Goal: Complete application form: Complete application form

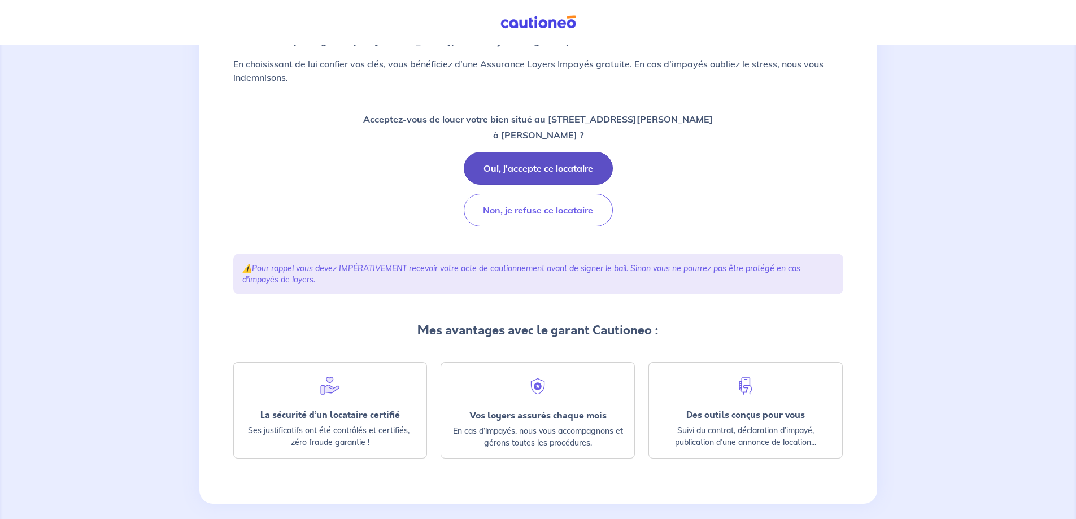
scroll to position [147, 0]
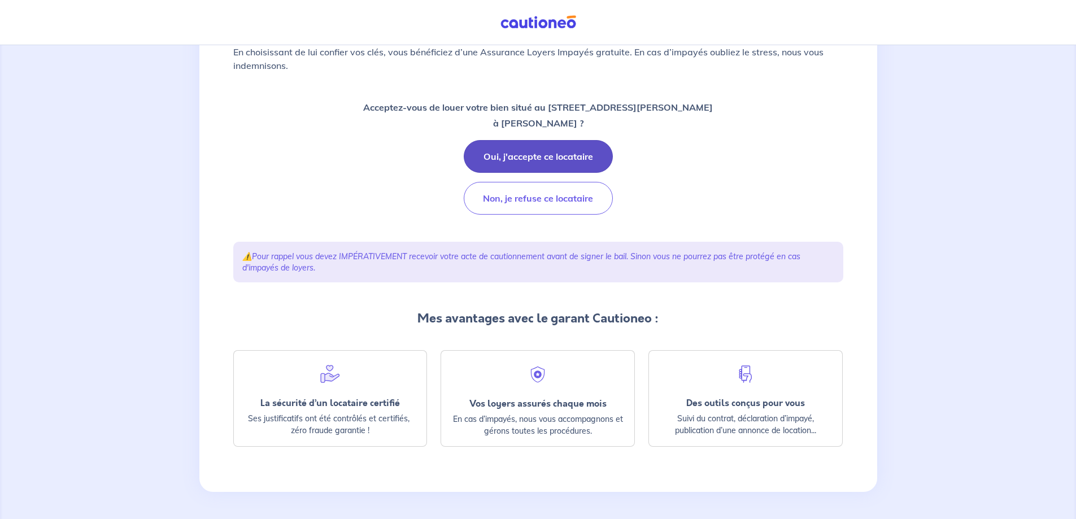
click at [548, 148] on button "Oui, j'accepte ce locataire" at bounding box center [538, 156] width 149 height 33
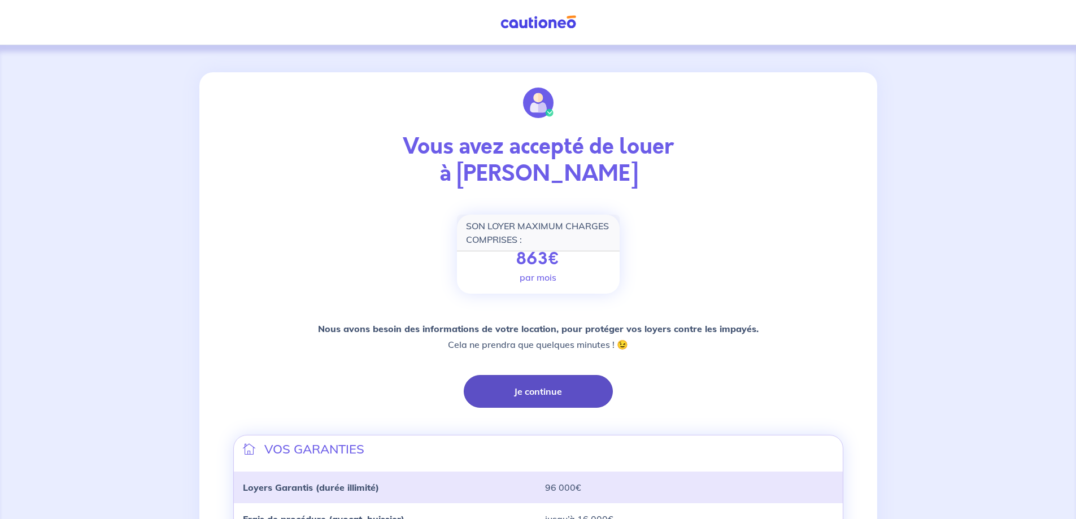
click at [542, 394] on button "Je continue" at bounding box center [538, 391] width 149 height 33
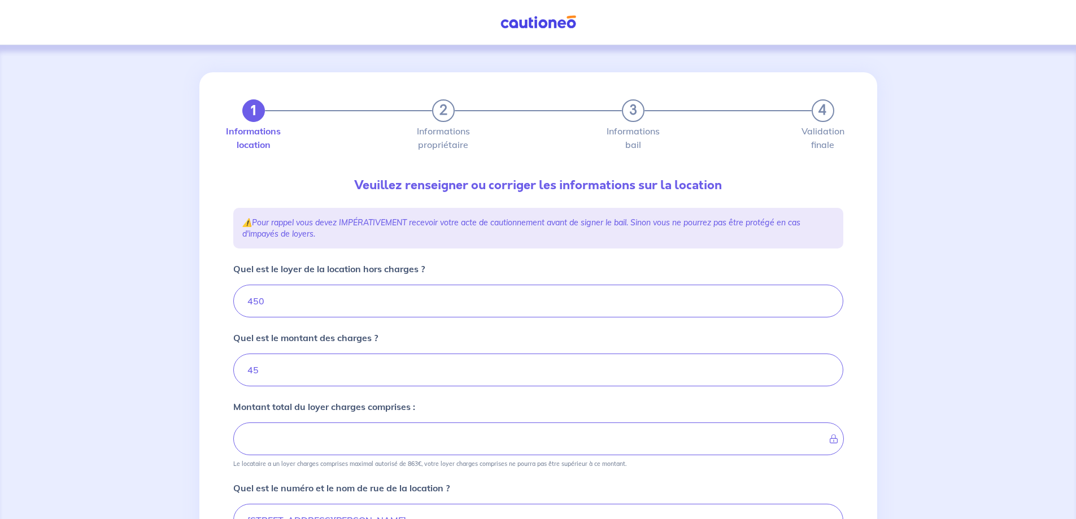
type input "495"
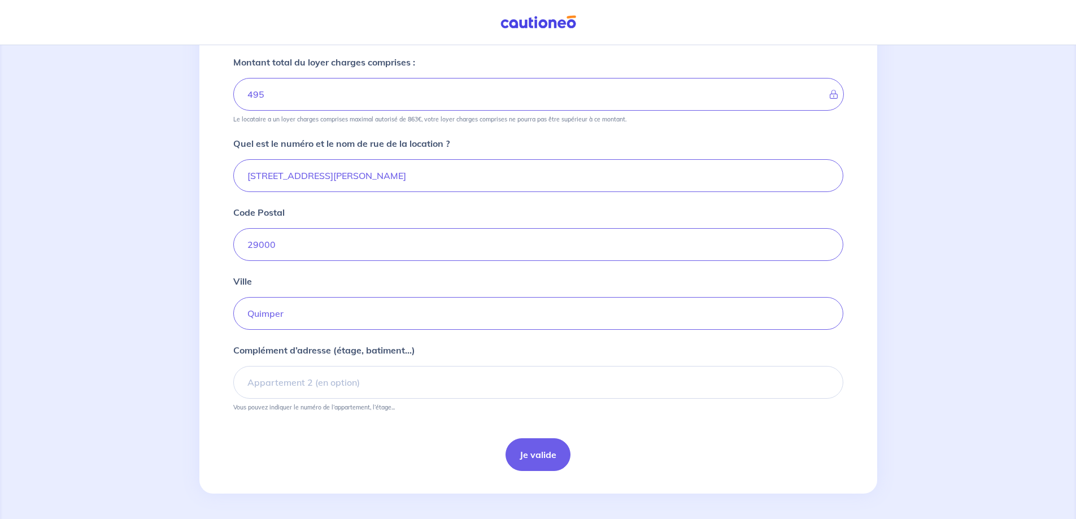
scroll to position [346, 0]
click at [546, 452] on button "Je valide" at bounding box center [538, 453] width 65 height 33
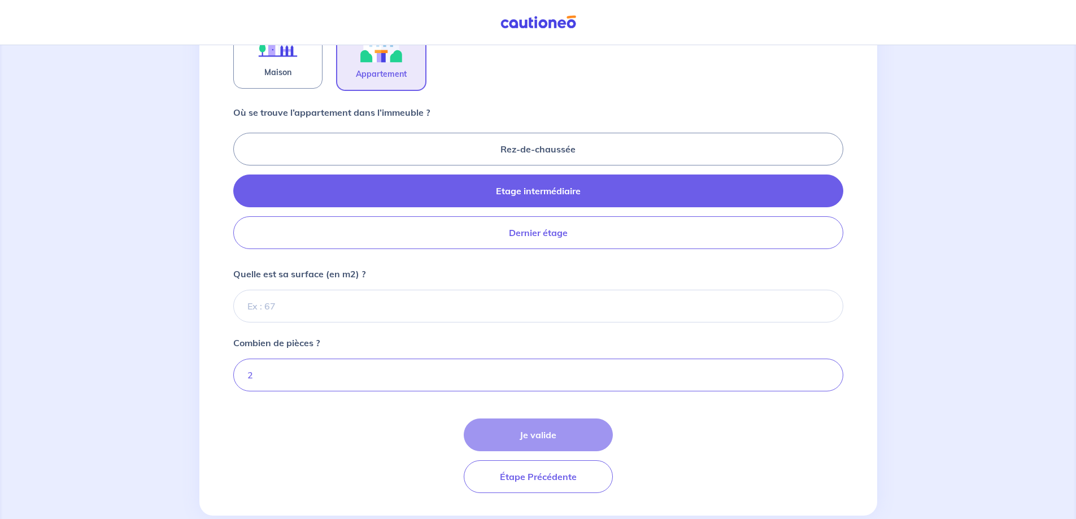
scroll to position [446, 0]
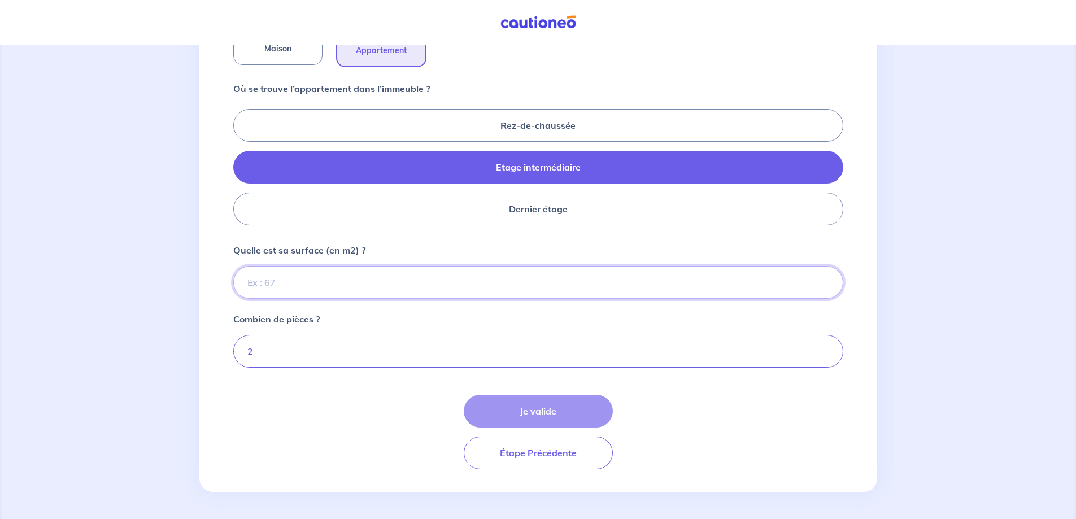
click at [280, 274] on input "Quelle est sa surface (en m2) ?" at bounding box center [538, 282] width 610 height 33
click at [292, 285] on input "Quelle est sa surface (en m2) ?" at bounding box center [538, 282] width 610 height 33
type input "45"
click at [553, 407] on button "Je valide" at bounding box center [538, 411] width 149 height 33
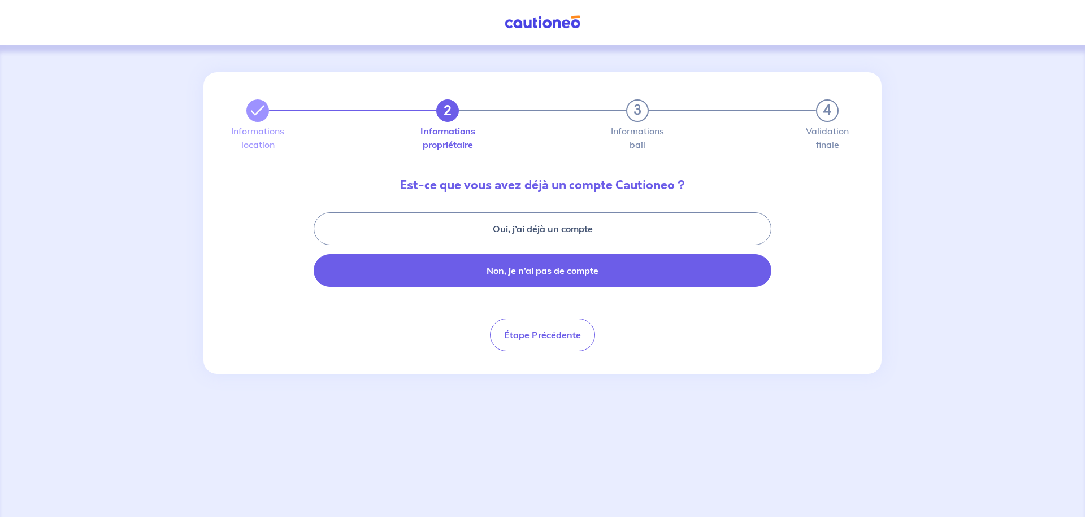
click at [546, 273] on button "Non, je n’ai pas de compte" at bounding box center [543, 270] width 458 height 33
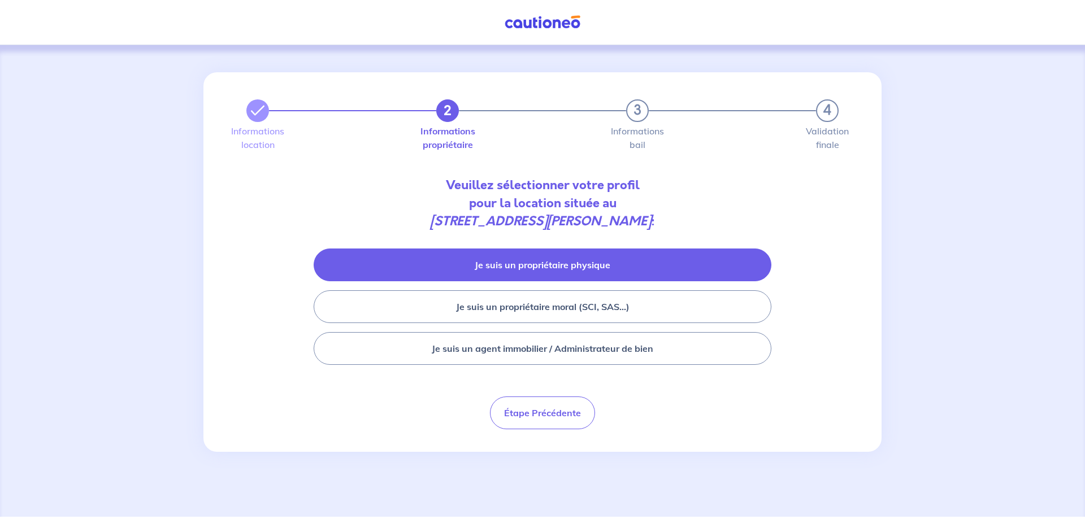
click at [589, 268] on button "Je suis un propriétaire physique" at bounding box center [543, 265] width 458 height 33
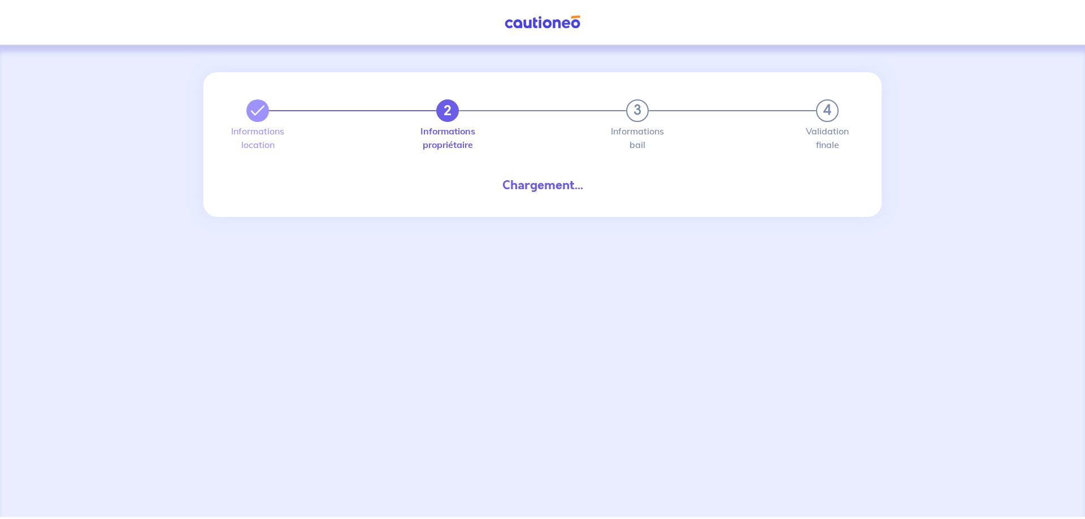
select select "FR"
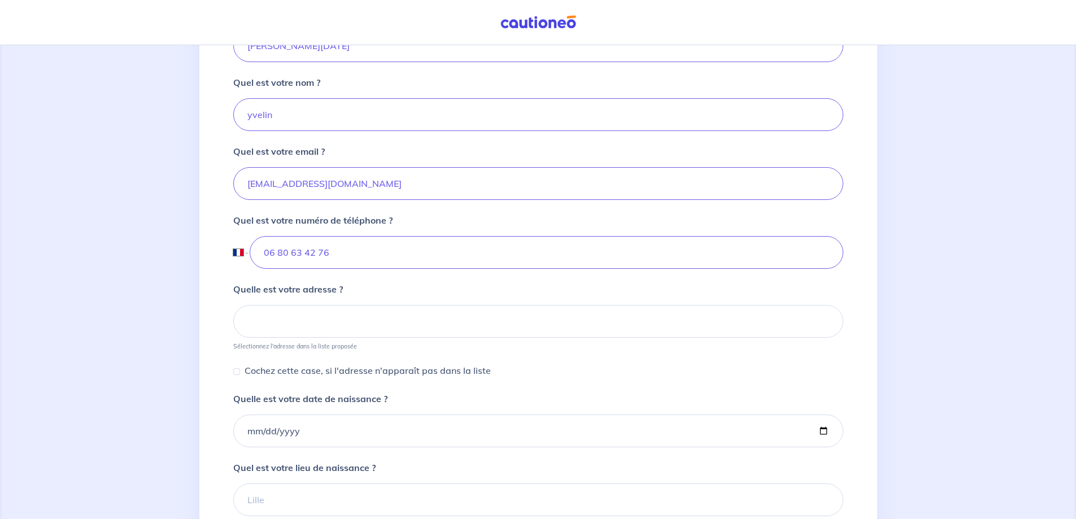
scroll to position [339, 0]
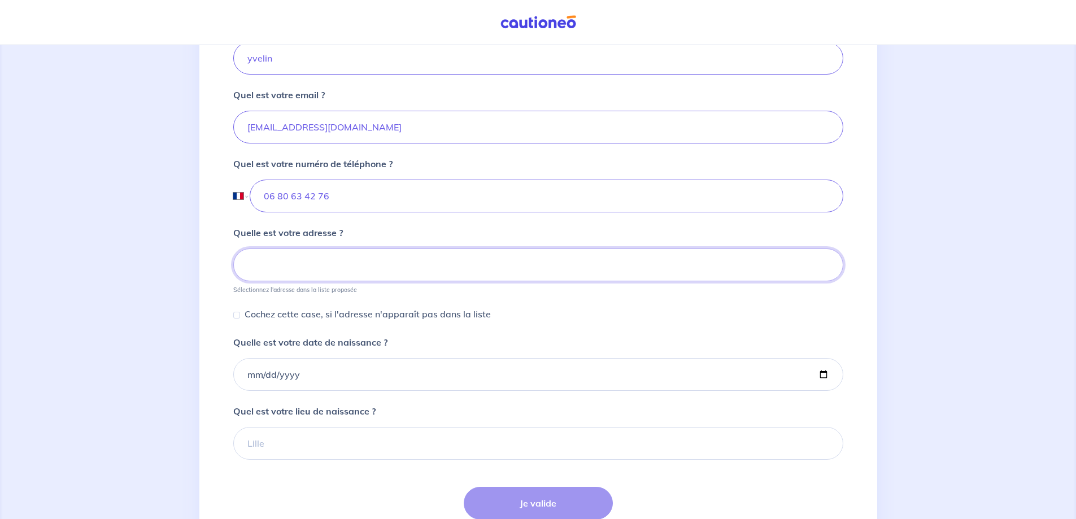
click at [285, 270] on input at bounding box center [538, 265] width 610 height 33
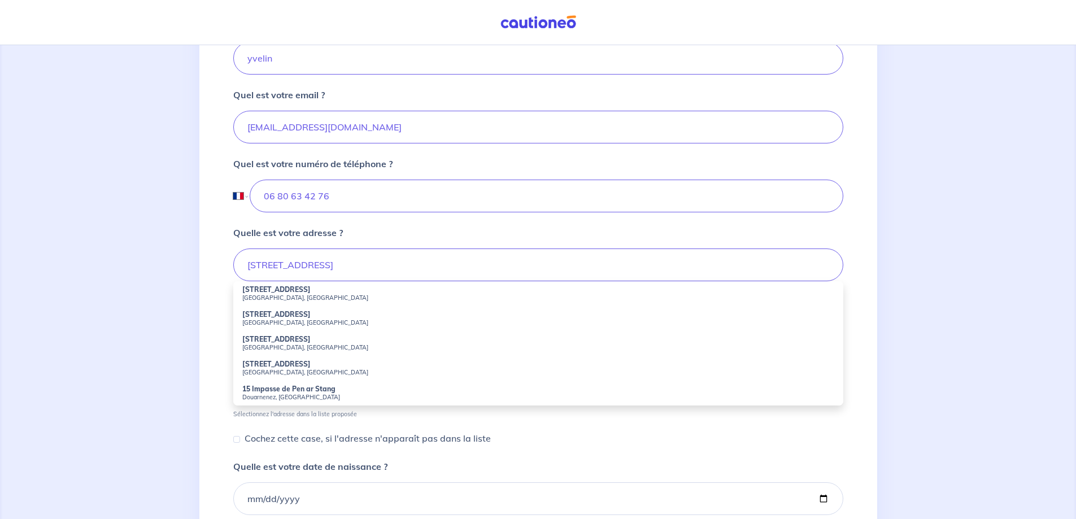
click at [261, 293] on strong "15 Rue de Pen ar Stang" at bounding box center [276, 289] width 68 height 8
type input "15 Rue de Pen ar Stang, Quimper, France"
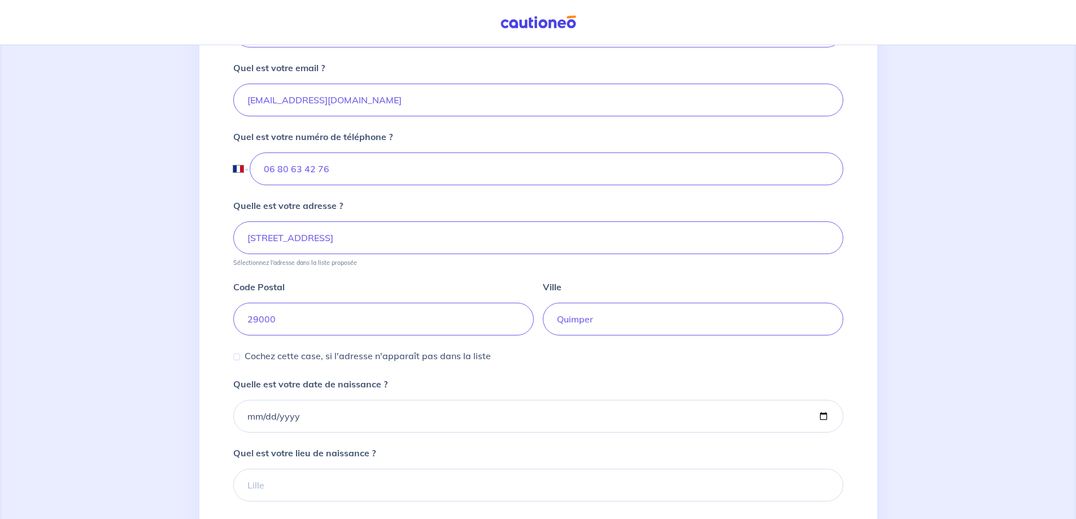
scroll to position [452, 0]
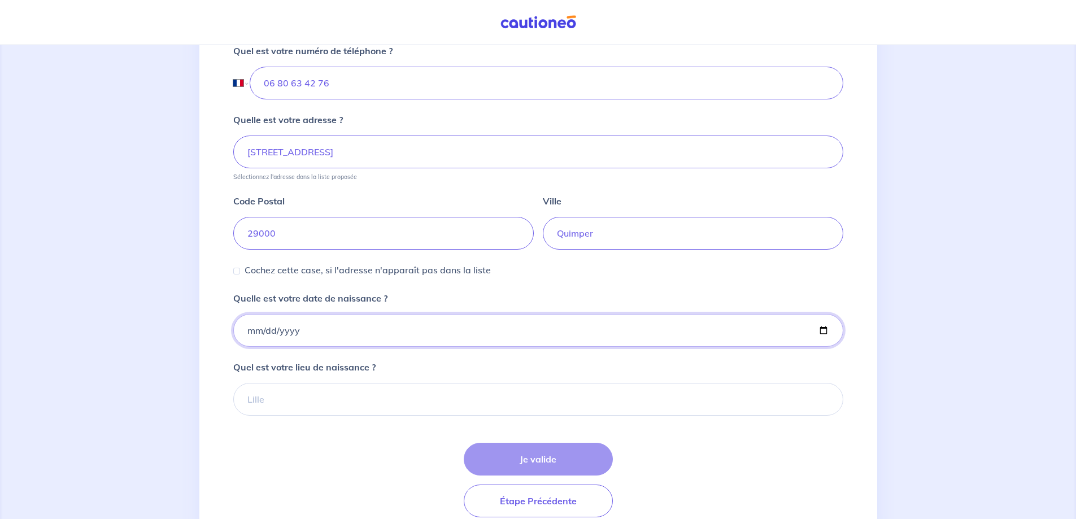
click at [286, 323] on input "Quelle est votre date de naissance ?" at bounding box center [538, 330] width 610 height 33
type input "1966-03-22"
click at [286, 401] on input "Quel est votre lieu de naissance ?" at bounding box center [538, 399] width 610 height 33
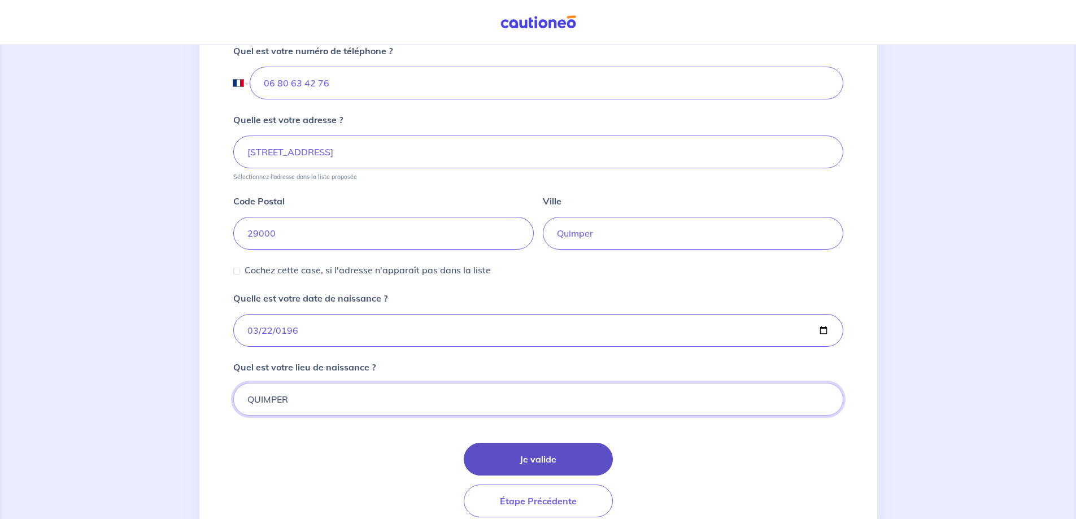
type input "QUIMPER"
click at [549, 471] on button "Je valide" at bounding box center [538, 459] width 149 height 33
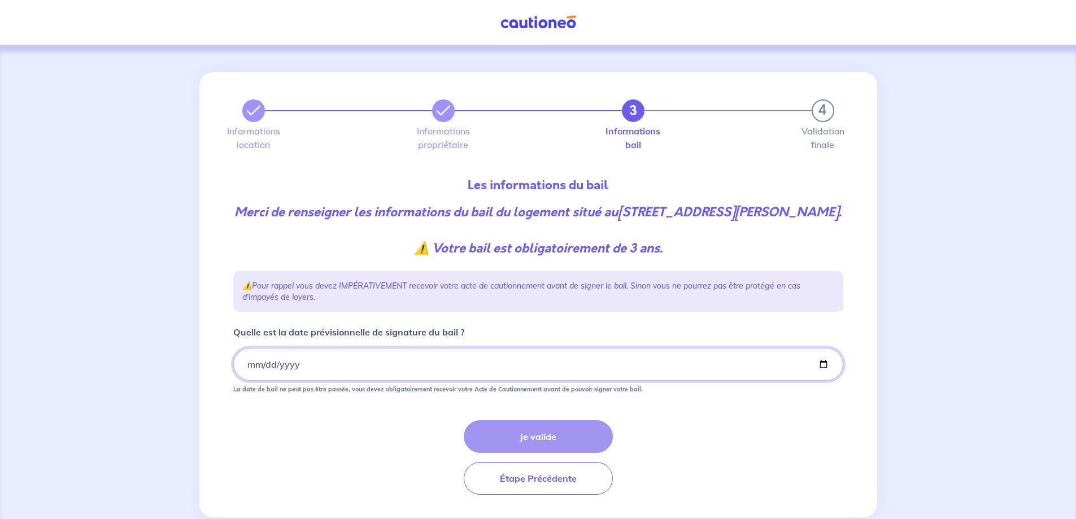
click at [257, 381] on input "Quelle est la date prévisionnelle de signature du bail ?" at bounding box center [538, 364] width 610 height 33
click at [246, 381] on input "Quelle est la date prévisionnelle de signature du bail ?" at bounding box center [538, 364] width 610 height 33
click at [249, 381] on input "Quelle est la date prévisionnelle de signature du bail ?" at bounding box center [538, 364] width 610 height 33
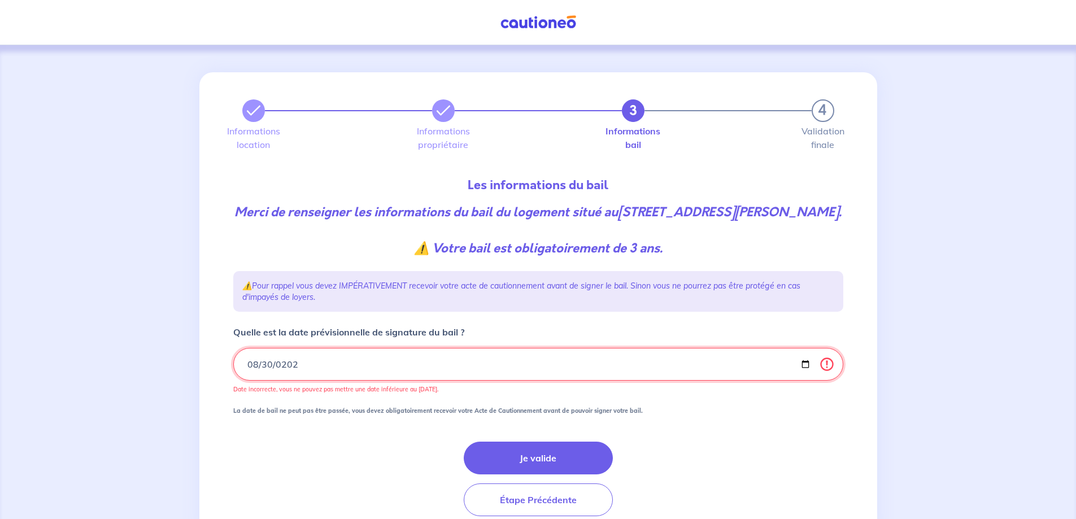
type input "2025-08-30"
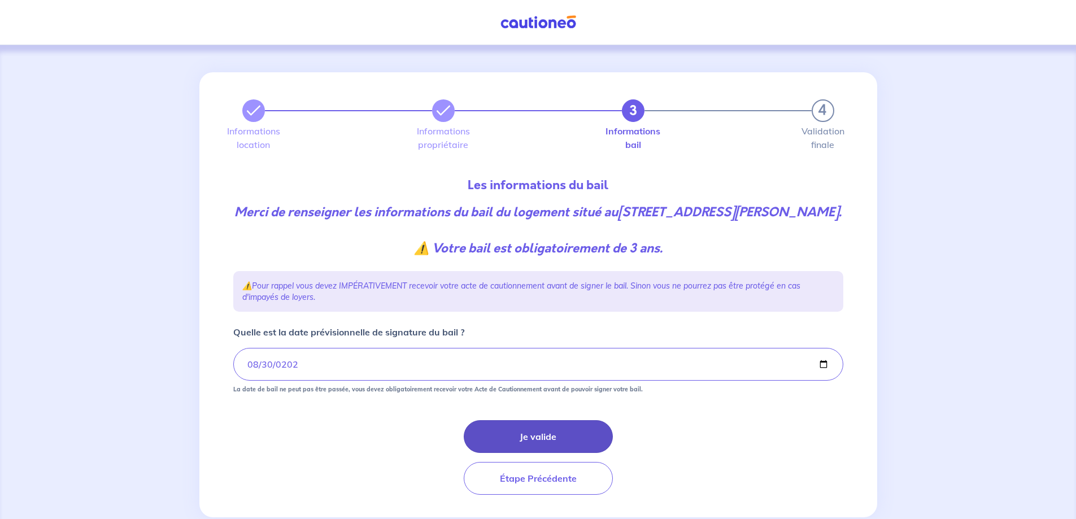
click at [537, 453] on button "Je valide" at bounding box center [538, 436] width 149 height 33
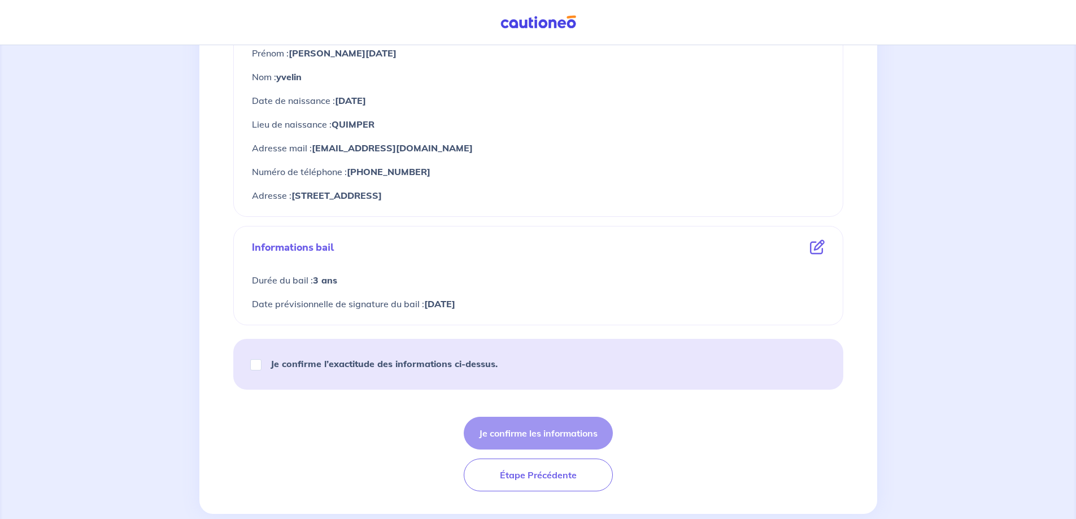
scroll to position [474, 0]
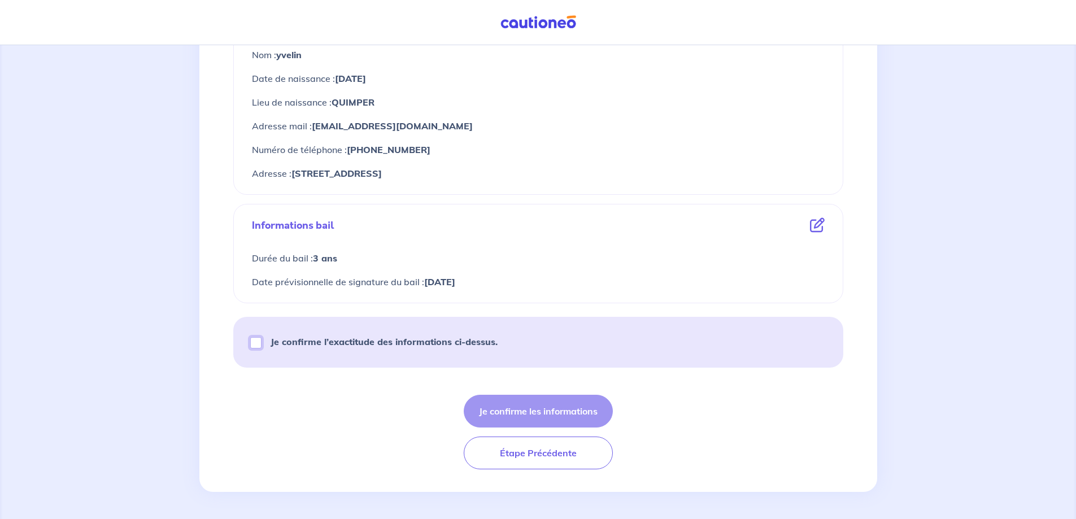
click at [255, 346] on input "Je confirme l’exactitude des informations ci-dessus." at bounding box center [255, 342] width 11 height 11
checkbox input "true"
click at [540, 411] on button "Je confirme les informations" at bounding box center [538, 411] width 149 height 33
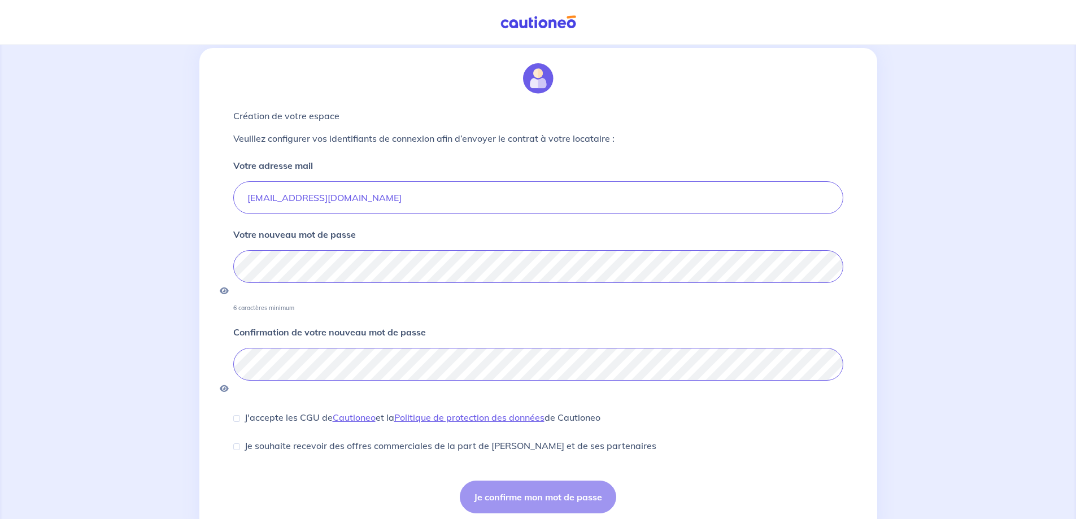
scroll to position [36, 0]
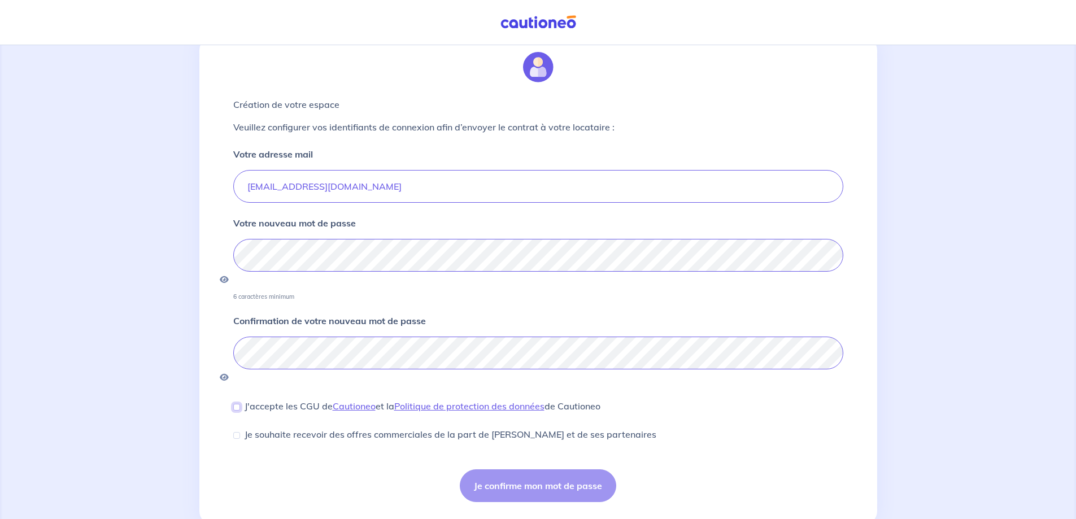
click at [239, 404] on input "J'accepte les CGU de Cautioneo et la Politique de protection des données de Cau…" at bounding box center [236, 407] width 7 height 7
checkbox input "true"
click at [545, 470] on button "Je confirme mon mot de passe" at bounding box center [538, 486] width 157 height 33
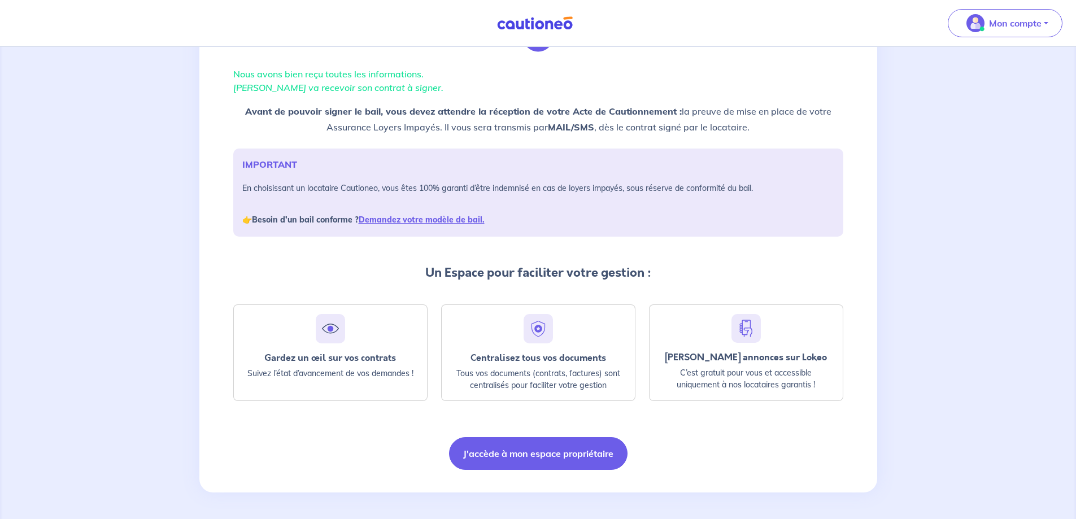
scroll to position [68, 0]
click at [542, 454] on button "J'accède à mon espace propriétaire" at bounding box center [538, 453] width 179 height 33
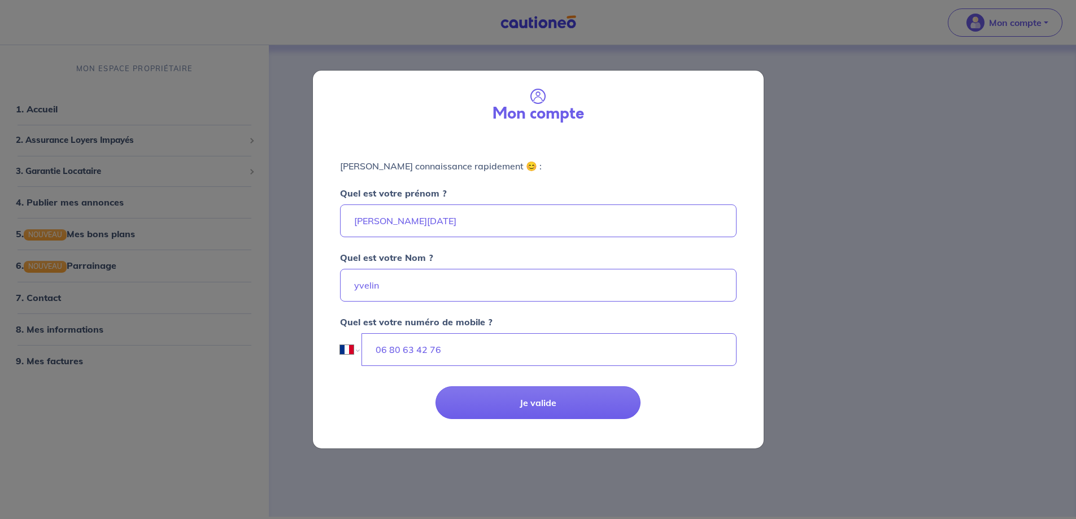
select select "FR"
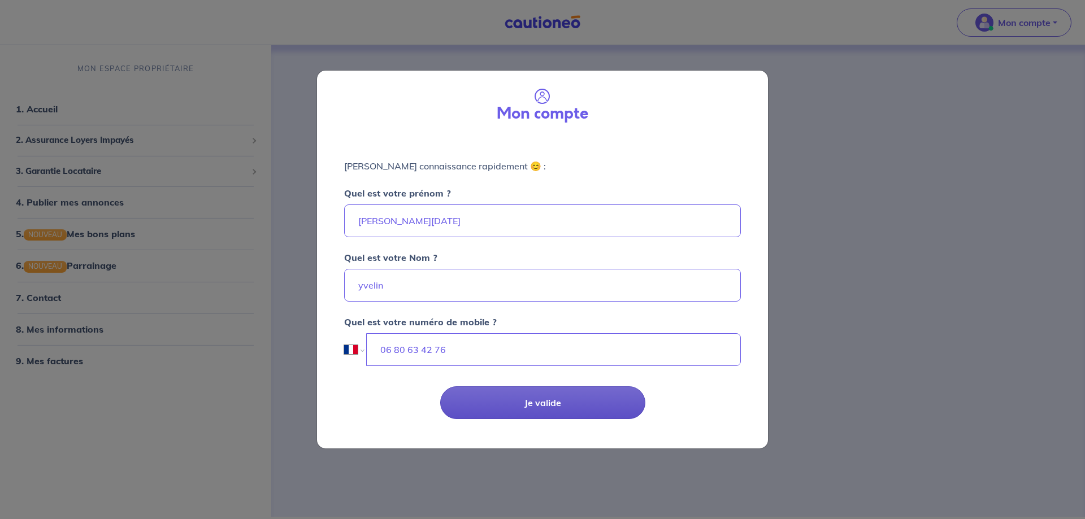
click at [543, 401] on button "Je valide" at bounding box center [542, 403] width 205 height 33
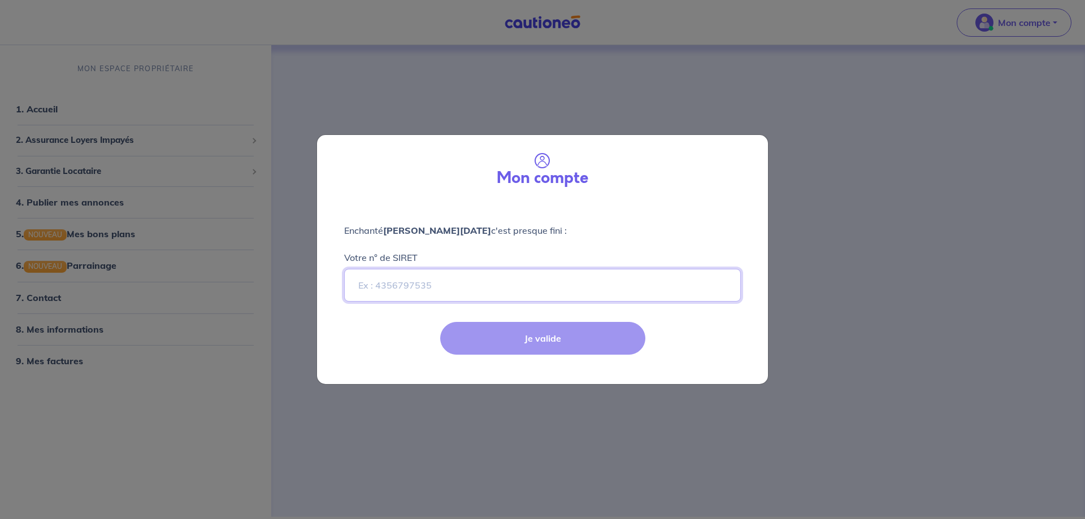
click at [396, 284] on input "Votre n° de SIRET" at bounding box center [542, 285] width 397 height 33
paste input "41261467900022"
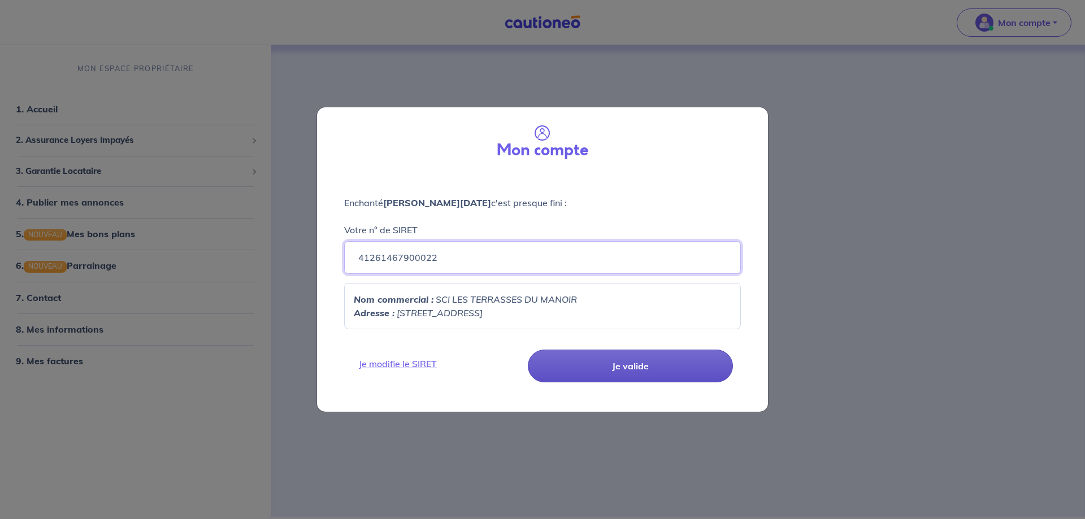
type input "41261467900022"
click at [628, 368] on button "Je valide" at bounding box center [630, 366] width 205 height 33
click at [614, 366] on button "Je valide" at bounding box center [630, 366] width 205 height 33
click at [636, 362] on button "Je valide" at bounding box center [630, 366] width 205 height 33
click at [887, 269] on div "Mon compte Enchanté jean noel yvelin c'est presque fini : Votre n° de SIRET 412…" at bounding box center [542, 259] width 1085 height 519
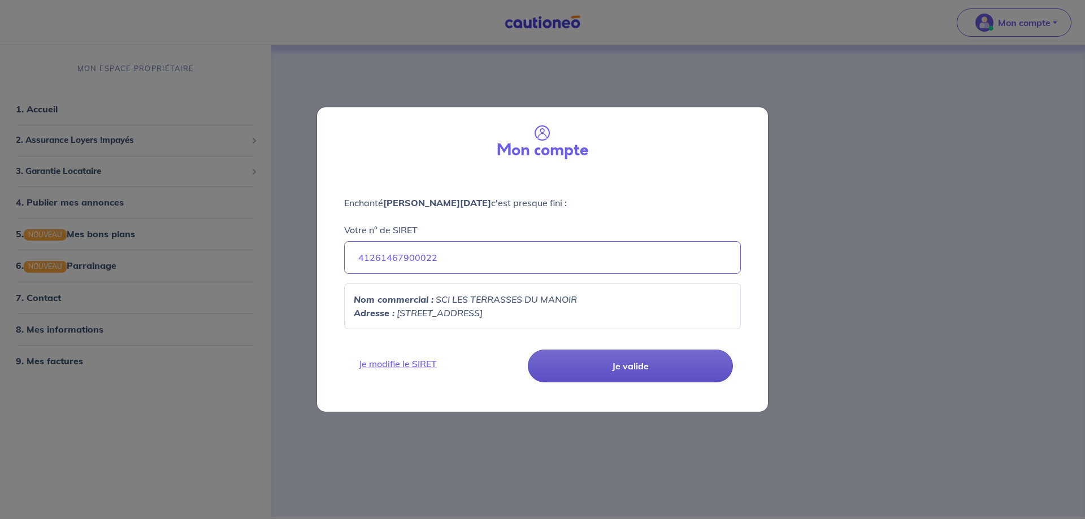
click at [630, 368] on button "Je valide" at bounding box center [630, 366] width 205 height 33
click at [676, 359] on button "Je valide" at bounding box center [630, 366] width 205 height 33
click at [306, 172] on div "Mon compte Enchanté jean noel yvelin c'est presque fini : Votre n° de SIRET 412…" at bounding box center [542, 259] width 1085 height 519
click at [949, 151] on div "Mon compte Enchanté jean noel yvelin c'est presque fini : Votre n° de SIRET 412…" at bounding box center [542, 259] width 1085 height 519
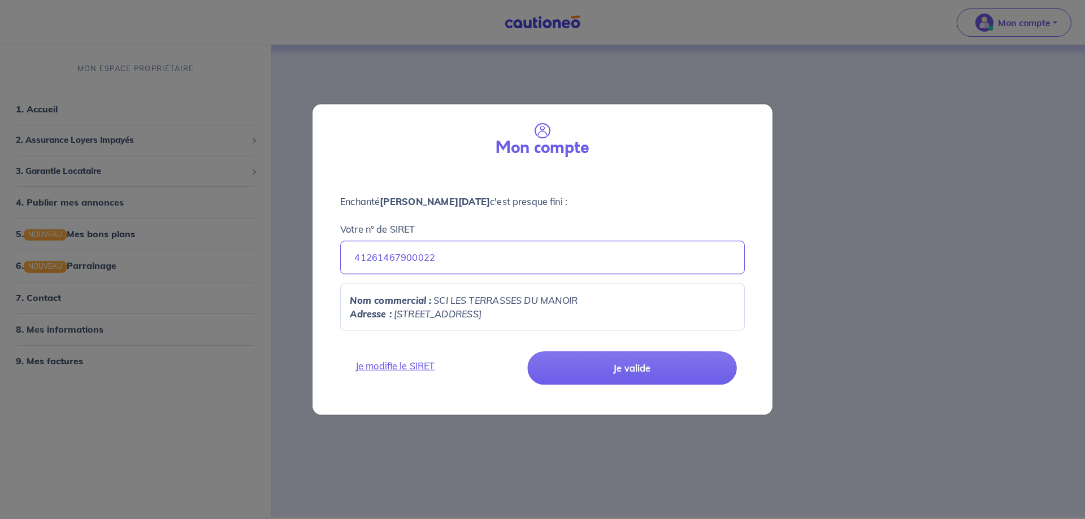
click at [949, 151] on div "Mon compte Enchanté jean noel yvelin c'est presque fini : Votre n° de SIRET 412…" at bounding box center [542, 259] width 1085 height 519
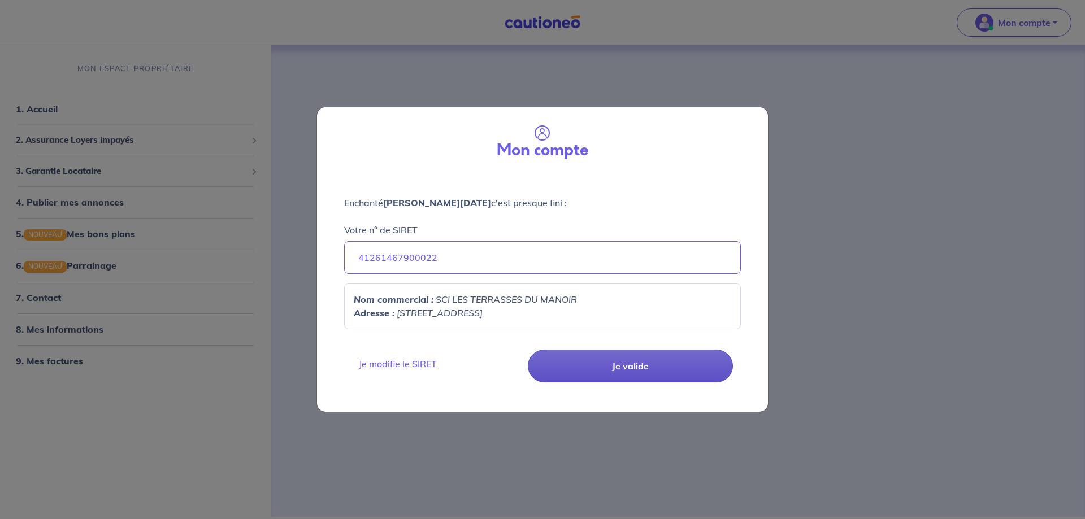
click at [632, 366] on button "Je valide" at bounding box center [630, 366] width 205 height 33
click at [56, 111] on div "Mon compte Enchanté jean noel yvelin c'est presque fini : Votre n° de SIRET 412…" at bounding box center [542, 259] width 1085 height 519
click at [638, 370] on button "Je valide" at bounding box center [630, 366] width 205 height 33
click at [528, 350] on button "Je valide" at bounding box center [630, 366] width 205 height 33
click at [468, 292] on div "Nom commercial : SCI LES TERRASSES DU MANOIR Adresse : 15 RUE DE PEN AR STANG, …" at bounding box center [542, 306] width 397 height 46
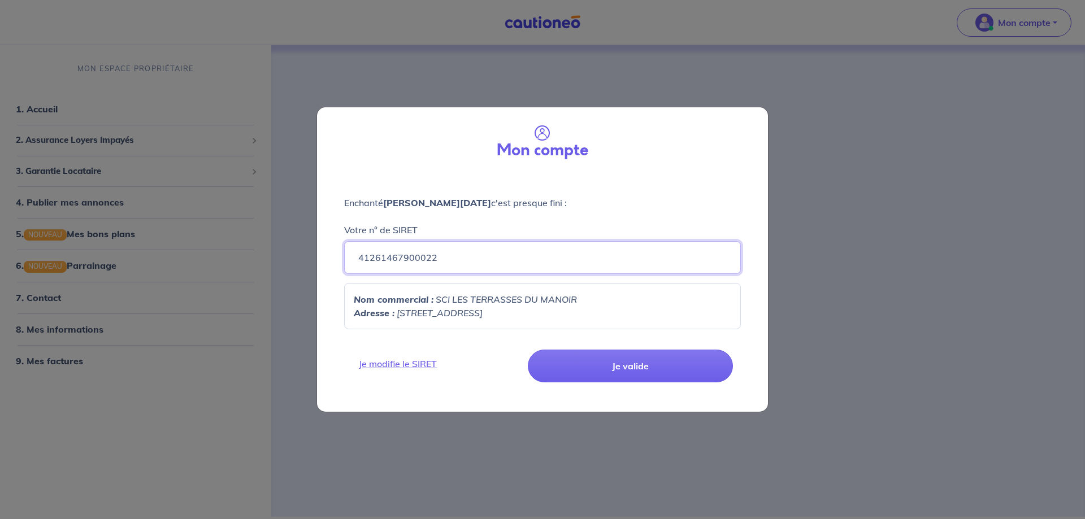
click at [456, 258] on input "41261467900022" at bounding box center [542, 257] width 397 height 33
click at [638, 367] on button "Je valide" at bounding box center [630, 366] width 205 height 33
click at [472, 306] on p "Nom commercial : SCI LES TERRASSES DU MANOIR" at bounding box center [542, 300] width 377 height 14
click at [465, 257] on input "41261467900022" at bounding box center [542, 257] width 397 height 33
click at [484, 210] on p "Enchanté jean noel yvelin c'est presque fini :" at bounding box center [542, 203] width 397 height 14
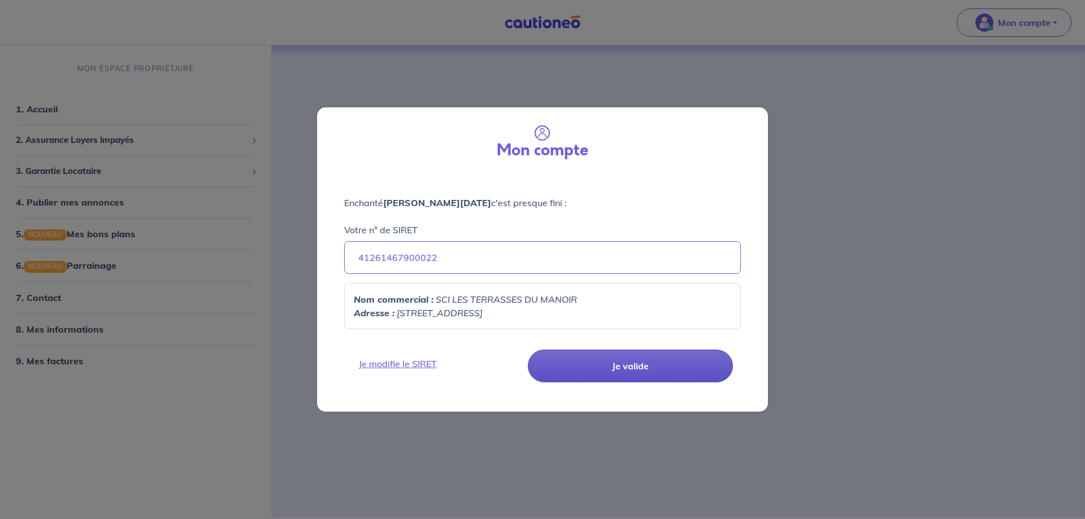
click at [635, 366] on button "Je valide" at bounding box center [630, 366] width 205 height 33
click at [599, 302] on p "Nom commercial : SCI LES TERRASSES DU MANOIR" at bounding box center [542, 300] width 377 height 14
click at [411, 316] on em "15 RUE DE PEN AR STANG, 29000" at bounding box center [440, 312] width 86 height 11
click at [387, 303] on strong "Nom commercial :" at bounding box center [394, 299] width 80 height 11
click at [626, 366] on button "Je valide" at bounding box center [630, 366] width 205 height 33
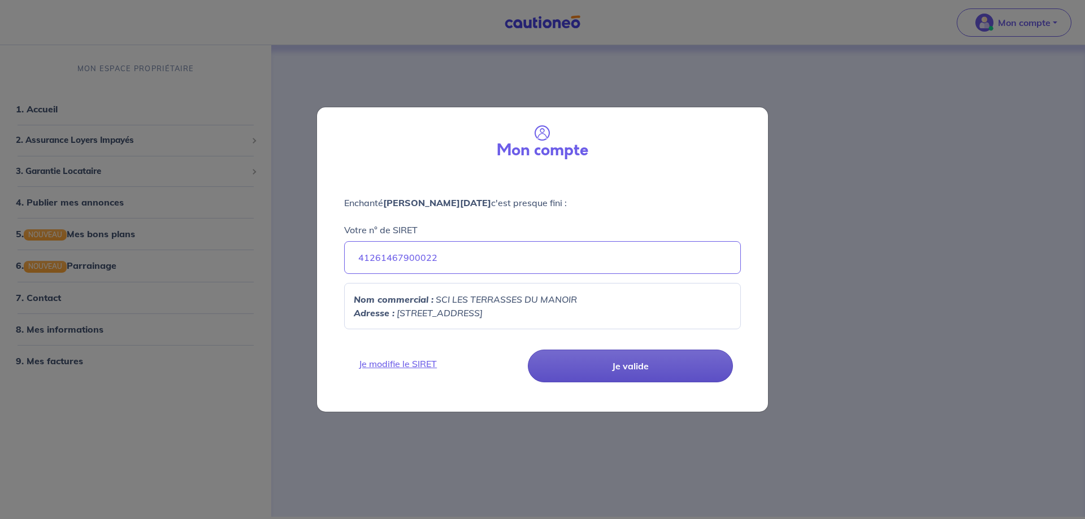
click at [646, 368] on button "Je valide" at bounding box center [630, 366] width 205 height 33
click at [635, 365] on button "Je valide" at bounding box center [630, 366] width 205 height 33
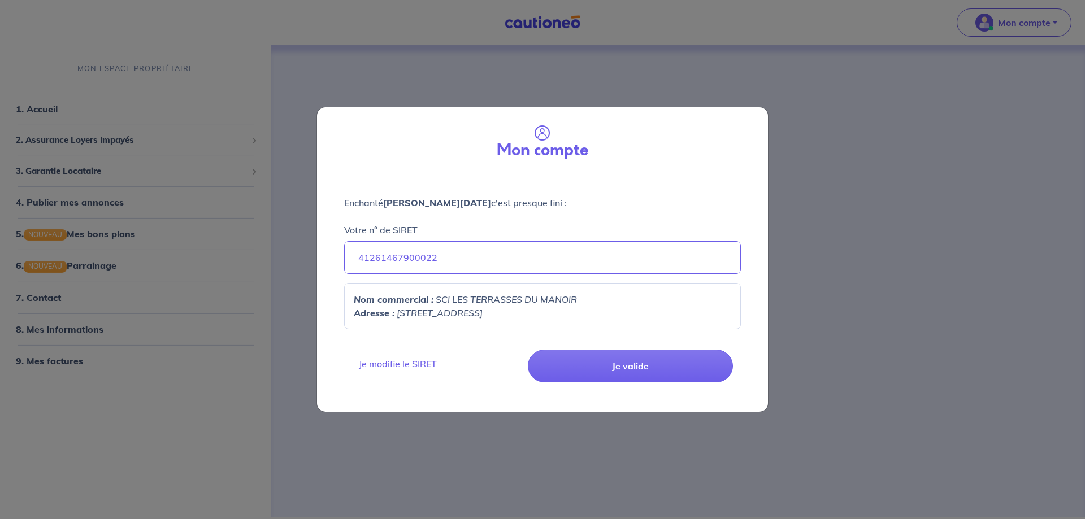
click at [570, 318] on p "Adresse : 15 RUE DE PEN AR STANG, 29000" at bounding box center [542, 313] width 377 height 14
click at [630, 363] on button "Je valide" at bounding box center [630, 366] width 205 height 33
click at [611, 366] on button "Je valide" at bounding box center [630, 366] width 205 height 33
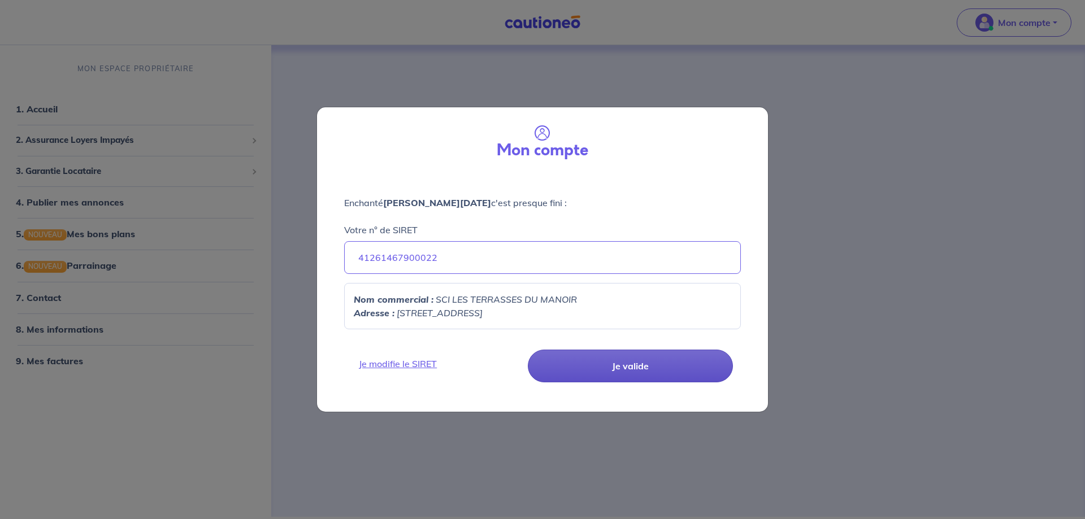
click at [611, 366] on button "Je valide" at bounding box center [630, 366] width 205 height 33
click at [612, 364] on button "Je valide" at bounding box center [630, 366] width 205 height 33
click at [627, 366] on button "Je valide" at bounding box center [630, 366] width 205 height 33
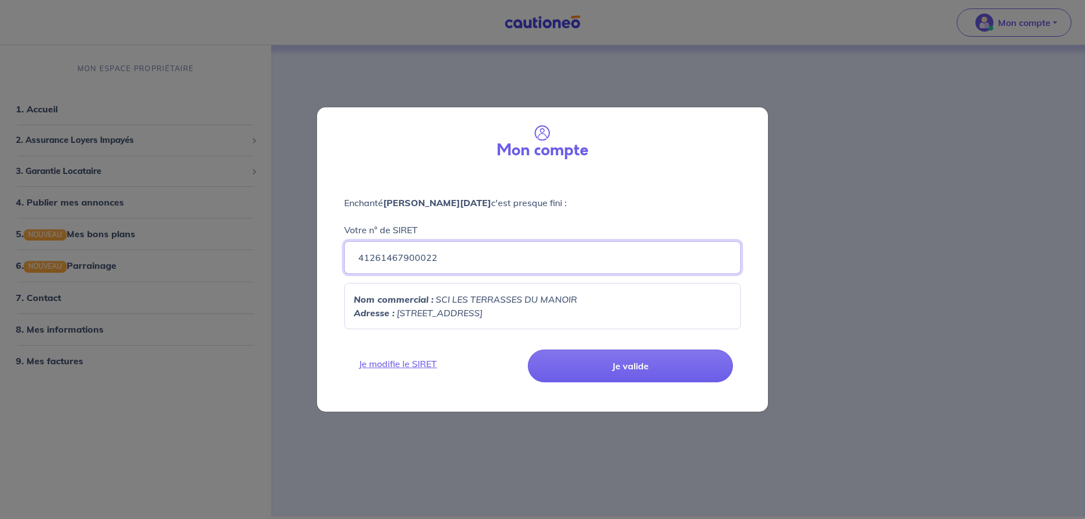
click at [463, 265] on input "41261467900022" at bounding box center [542, 257] width 397 height 33
click at [372, 258] on input "41261467900022" at bounding box center [542, 257] width 397 height 33
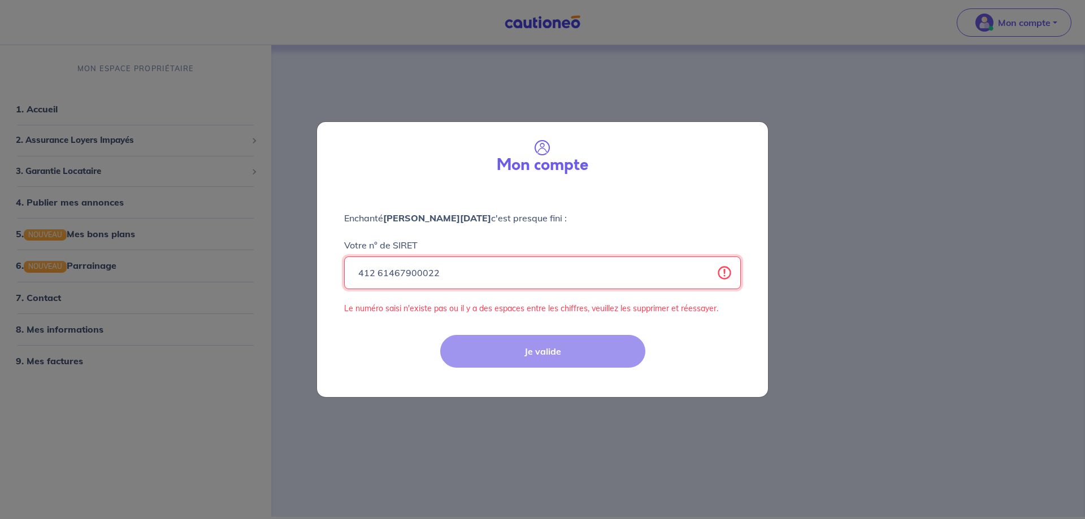
type input "41261467900022"
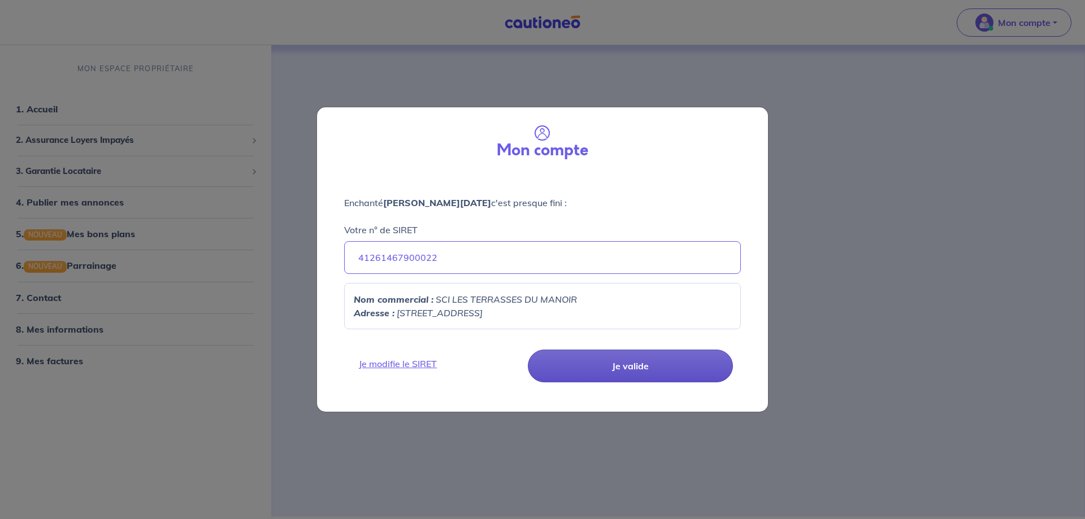
click at [632, 364] on button "Je valide" at bounding box center [630, 366] width 205 height 33
click at [650, 367] on button "Je valide" at bounding box center [630, 366] width 205 height 33
click at [639, 370] on button "Je valide" at bounding box center [630, 366] width 205 height 33
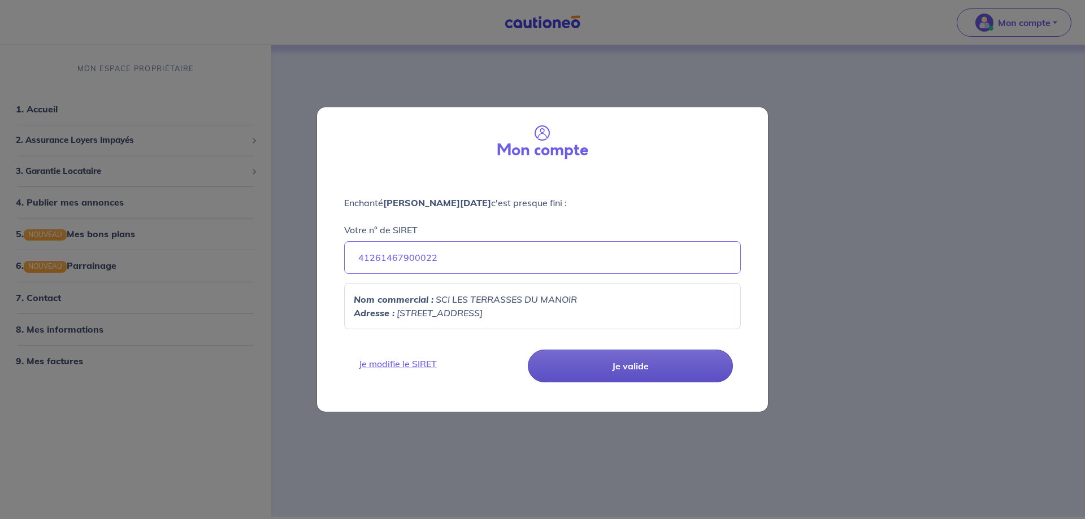
click at [640, 361] on button "Je valide" at bounding box center [630, 366] width 205 height 33
drag, startPoint x: 640, startPoint y: 361, endPoint x: 620, endPoint y: 326, distance: 40.2
click at [638, 359] on button "Je valide" at bounding box center [630, 366] width 205 height 33
click at [342, 77] on div "Mon compte Enchanté jean noel yvelin c'est presque fini : Votre n° de SIRET 412…" at bounding box center [542, 259] width 1085 height 519
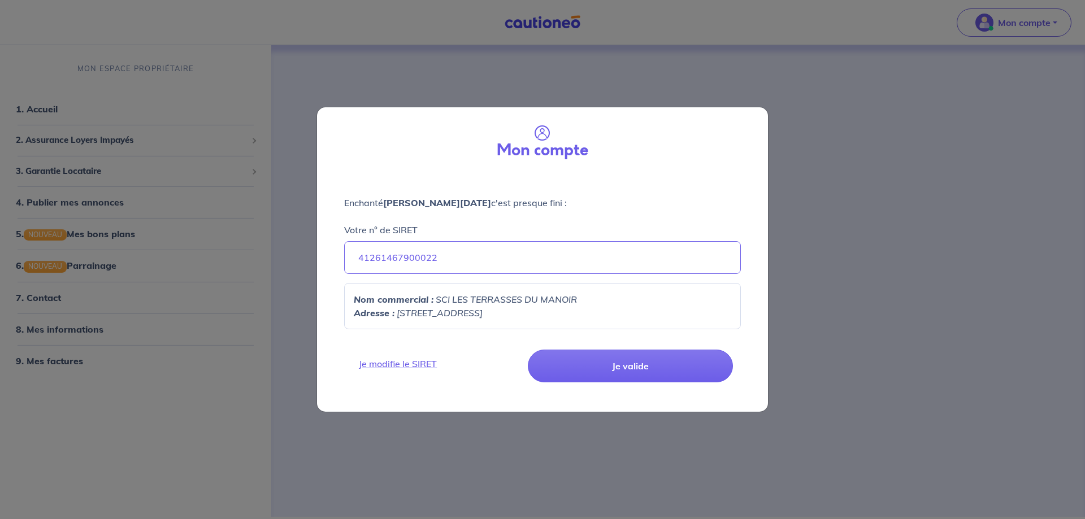
click at [111, 99] on div "Mon compte Enchanté jean noel yvelin c'est presque fini : Votre n° de SIRET 412…" at bounding box center [542, 259] width 1085 height 519
click at [93, 114] on div "Mon compte Enchanté jean noel yvelin c'est presque fini : Votre n° de SIRET 412…" at bounding box center [542, 259] width 1085 height 519
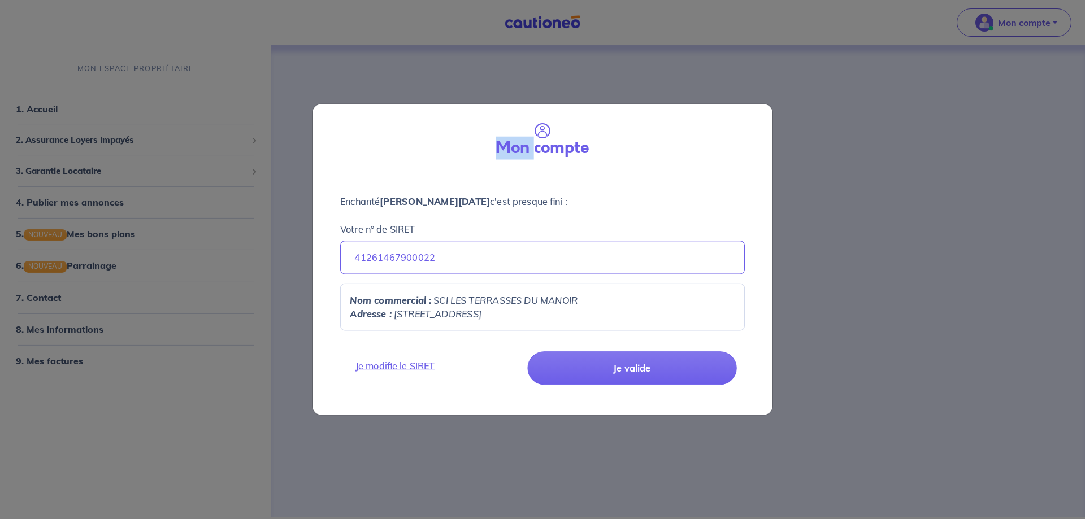
click at [93, 114] on div "Mon compte Enchanté jean noel yvelin c'est presque fini : Votre n° de SIRET 412…" at bounding box center [542, 259] width 1085 height 519
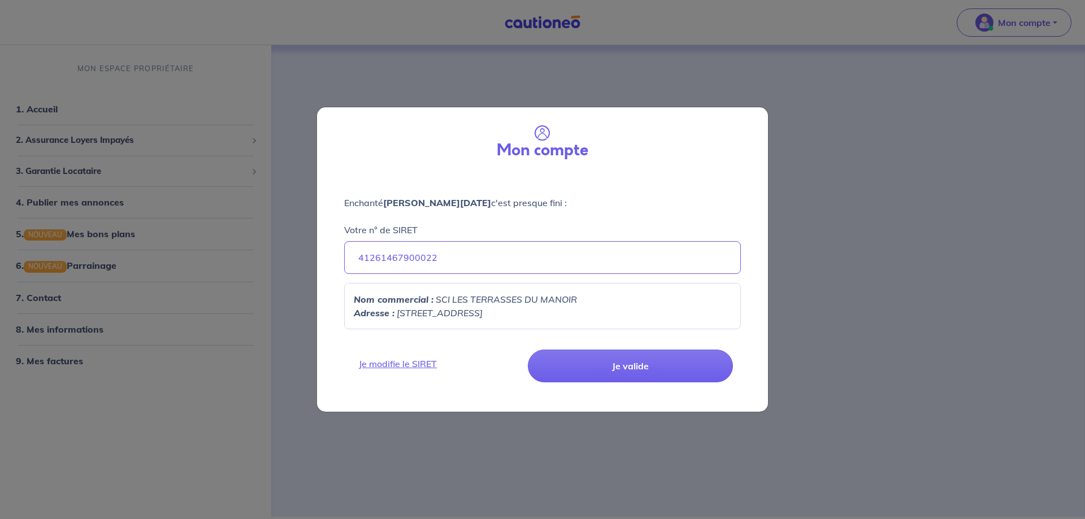
click at [661, 133] on div "Mon compte" at bounding box center [542, 140] width 433 height 49
click at [543, 149] on h3 "Mon compte" at bounding box center [543, 150] width 92 height 19
click at [542, 132] on icon at bounding box center [543, 133] width 16 height 16
click at [412, 207] on strong "jean noel yvelin" at bounding box center [437, 202] width 108 height 11
click at [438, 259] on input "41261467900022" at bounding box center [542, 257] width 397 height 33
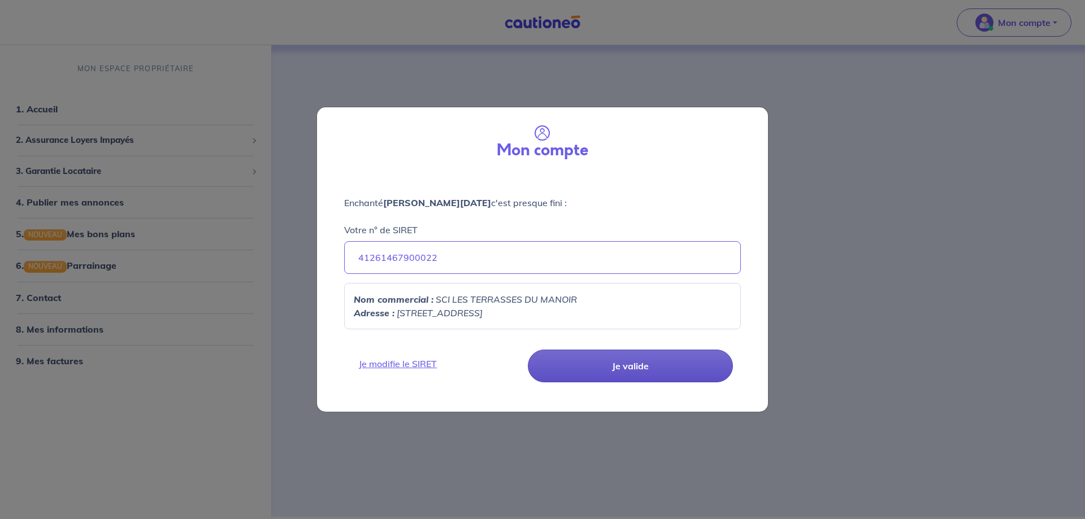
click at [626, 370] on button "Je valide" at bounding box center [630, 366] width 205 height 33
click at [622, 371] on button "Je valide" at bounding box center [630, 366] width 205 height 33
click at [622, 370] on button "Je valide" at bounding box center [630, 366] width 205 height 33
drag, startPoint x: 622, startPoint y: 370, endPoint x: 632, endPoint y: 363, distance: 11.8
click at [623, 370] on button "Je valide" at bounding box center [630, 366] width 205 height 33
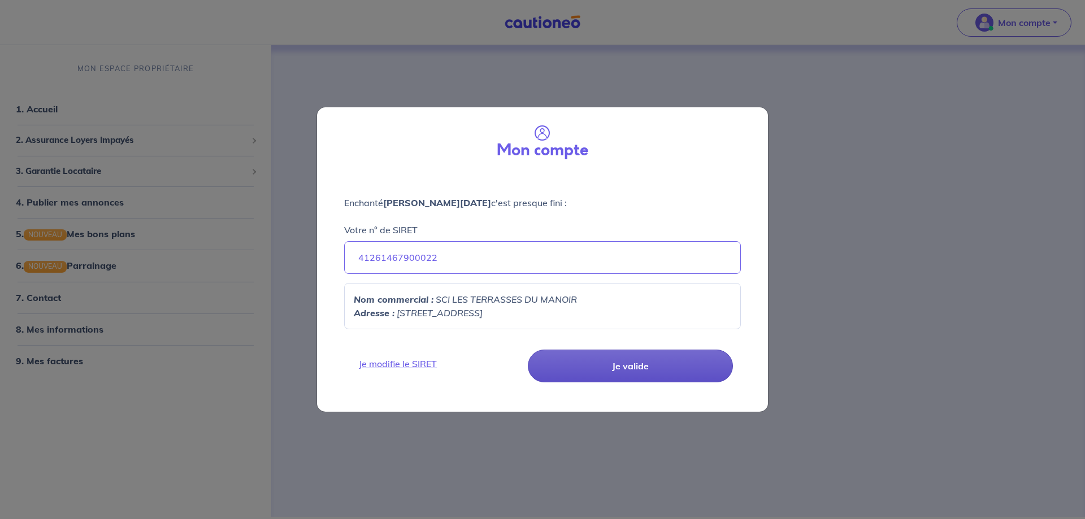
click at [643, 363] on button "Je valide" at bounding box center [630, 366] width 205 height 33
click at [913, 188] on div "Mon compte Enchanté jean noel yvelin c'est presque fini : Votre n° de SIRET 412…" at bounding box center [542, 259] width 1085 height 519
click at [637, 367] on button "Je valide" at bounding box center [630, 366] width 205 height 33
click at [635, 365] on button "Je valide" at bounding box center [630, 366] width 205 height 33
click at [634, 364] on button "Je valide" at bounding box center [630, 366] width 205 height 33
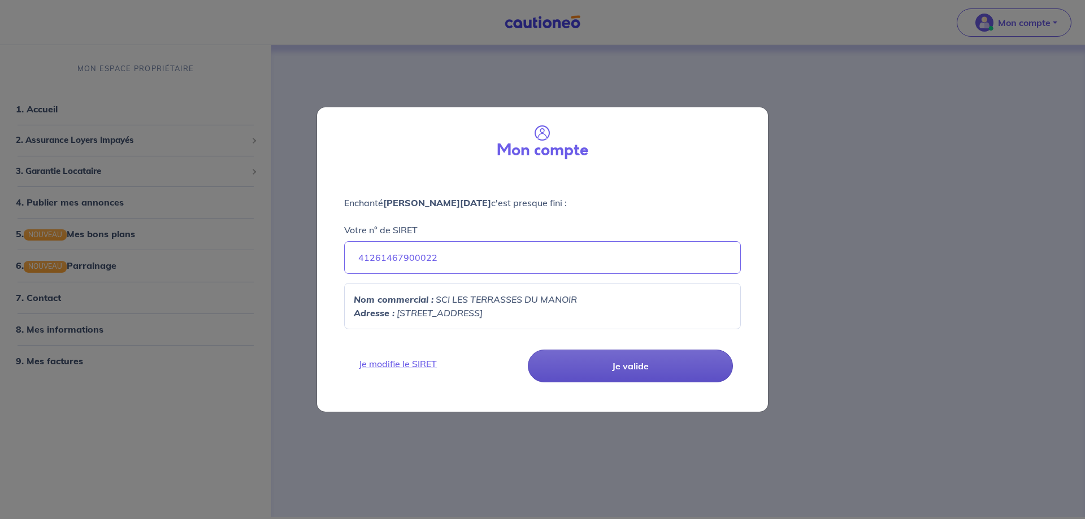
click at [632, 363] on button "Je valide" at bounding box center [630, 366] width 205 height 33
click at [632, 362] on button "Je valide" at bounding box center [630, 366] width 205 height 33
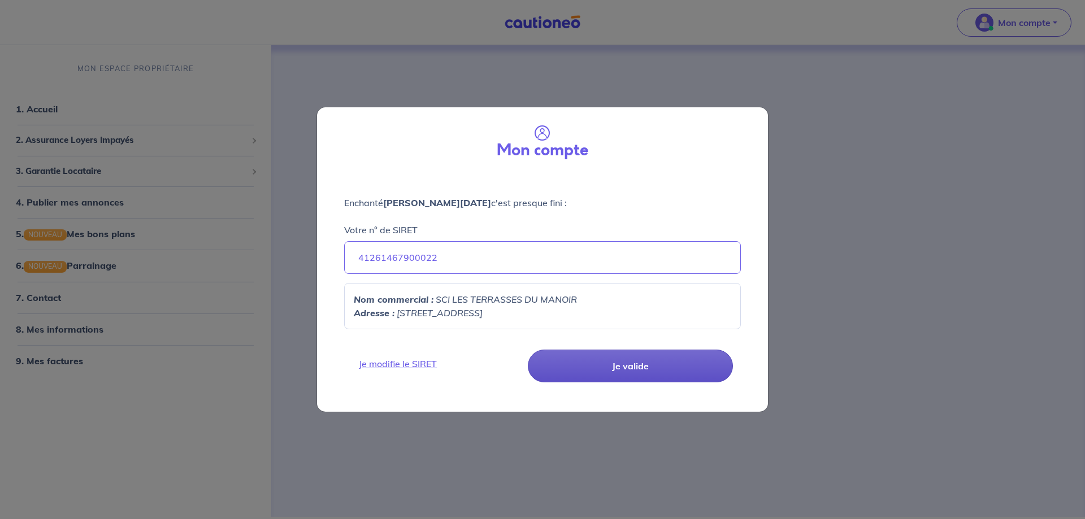
click at [632, 362] on button "Je valide" at bounding box center [630, 366] width 205 height 33
click at [620, 368] on button "Je valide" at bounding box center [630, 366] width 205 height 33
